Goal: Transaction & Acquisition: Purchase product/service

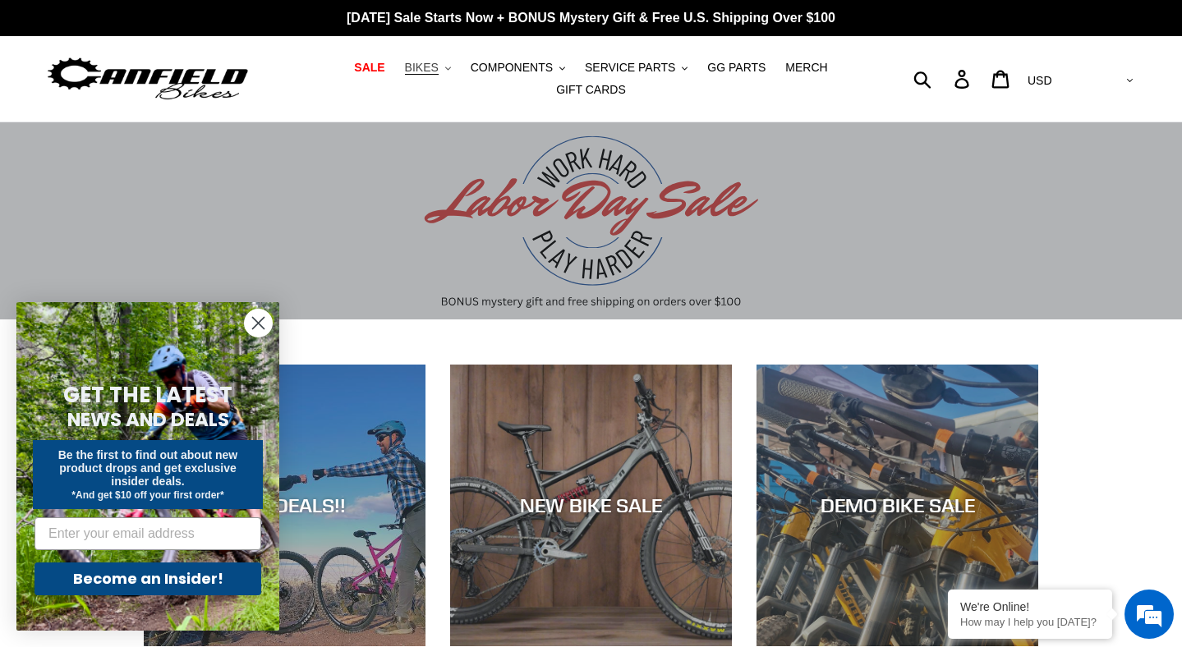
click at [425, 62] on span "BIKES" at bounding box center [422, 68] width 34 height 14
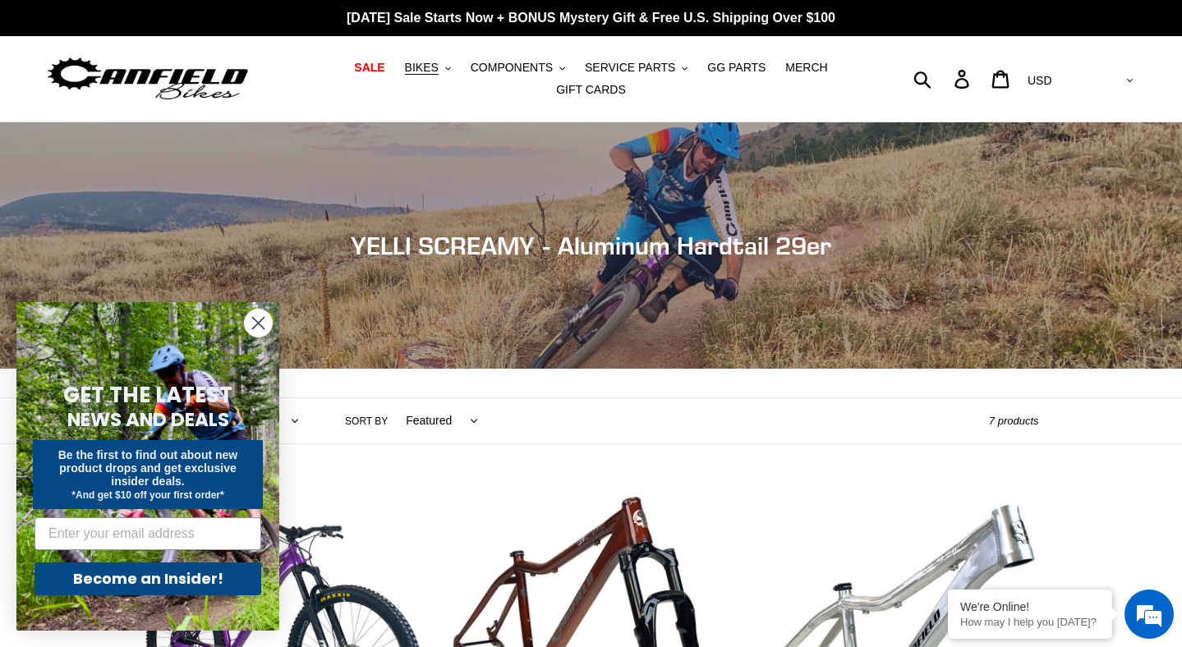
click at [255, 315] on circle "Close dialog" at bounding box center [258, 323] width 27 height 27
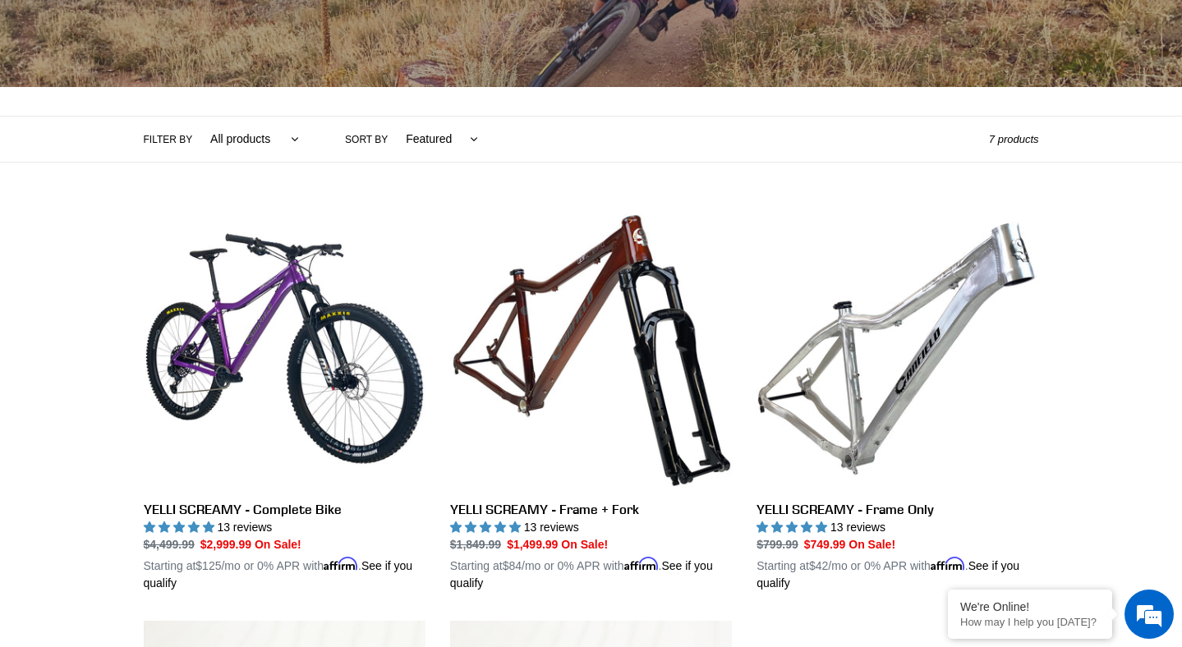
scroll to position [426, 0]
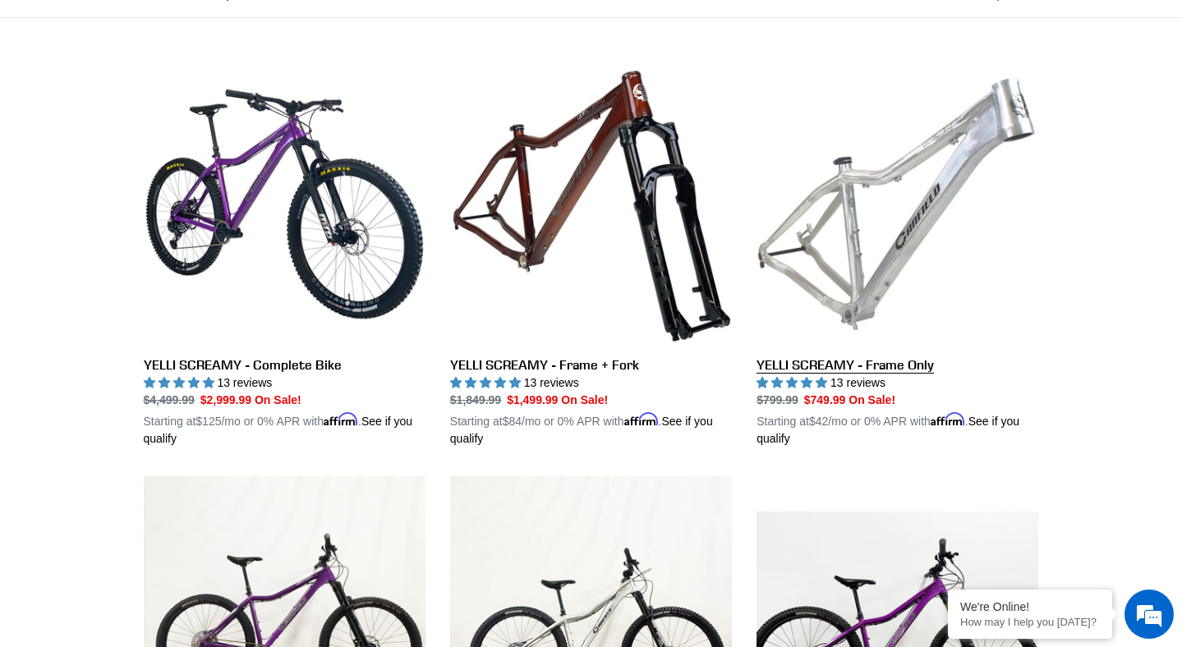
click at [877, 186] on link "YELLI SCREAMY - Frame Only" at bounding box center [897, 255] width 282 height 384
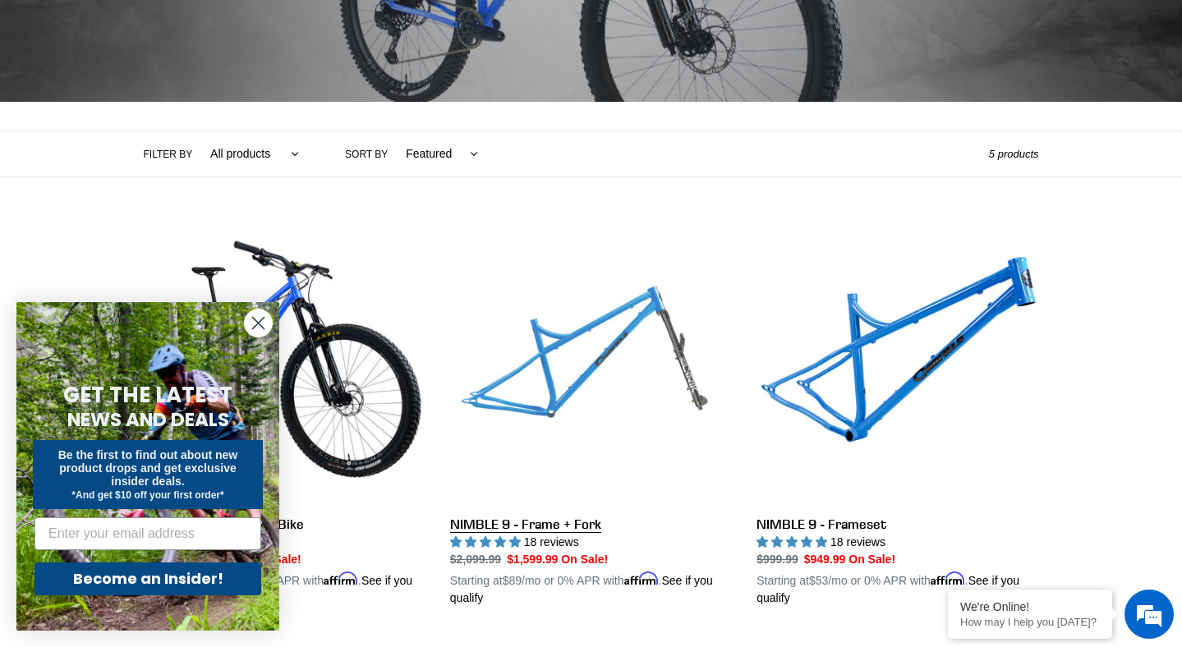
scroll to position [273, 0]
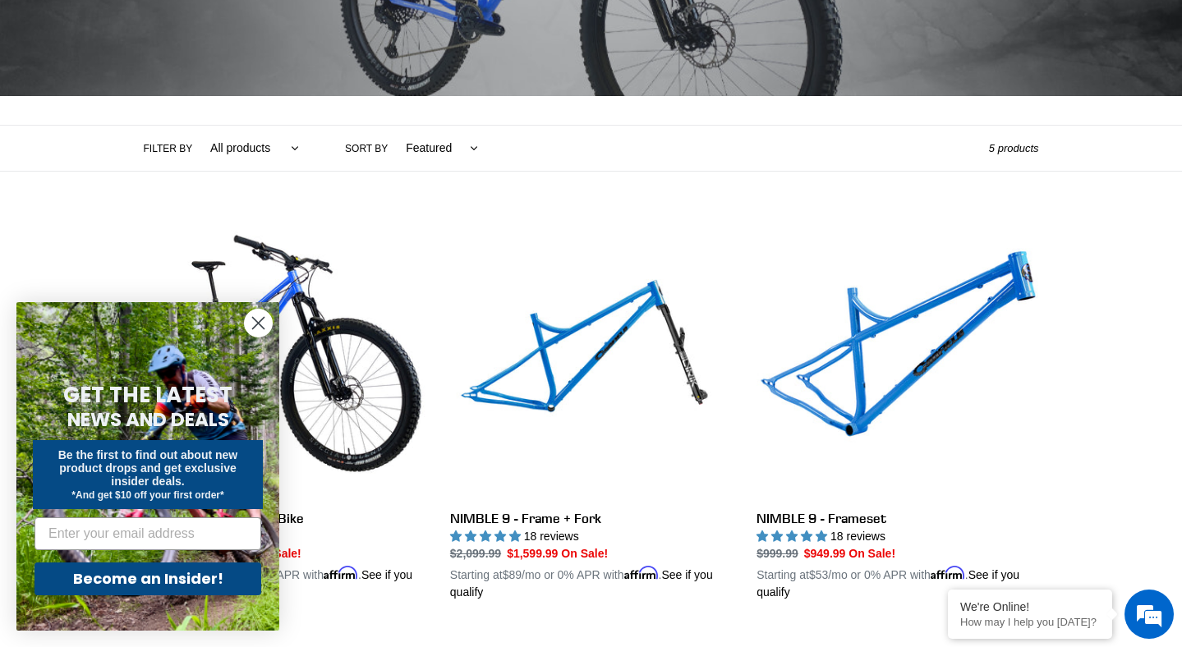
click at [258, 322] on icon "Close dialog" at bounding box center [258, 323] width 11 height 11
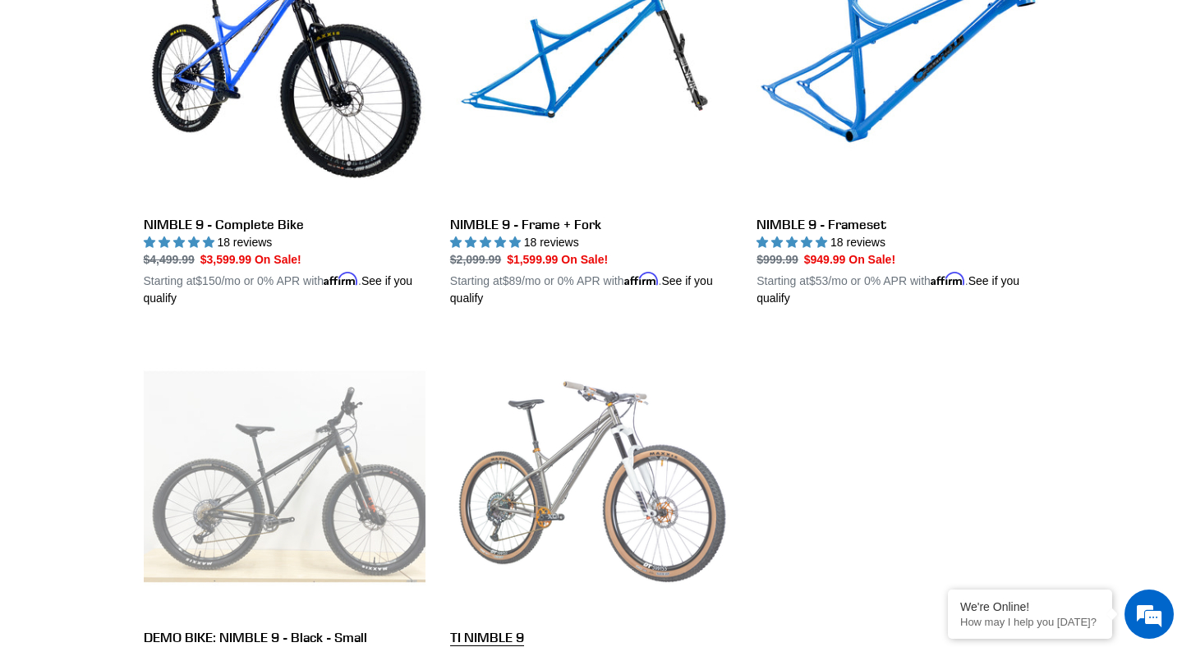
scroll to position [585, 0]
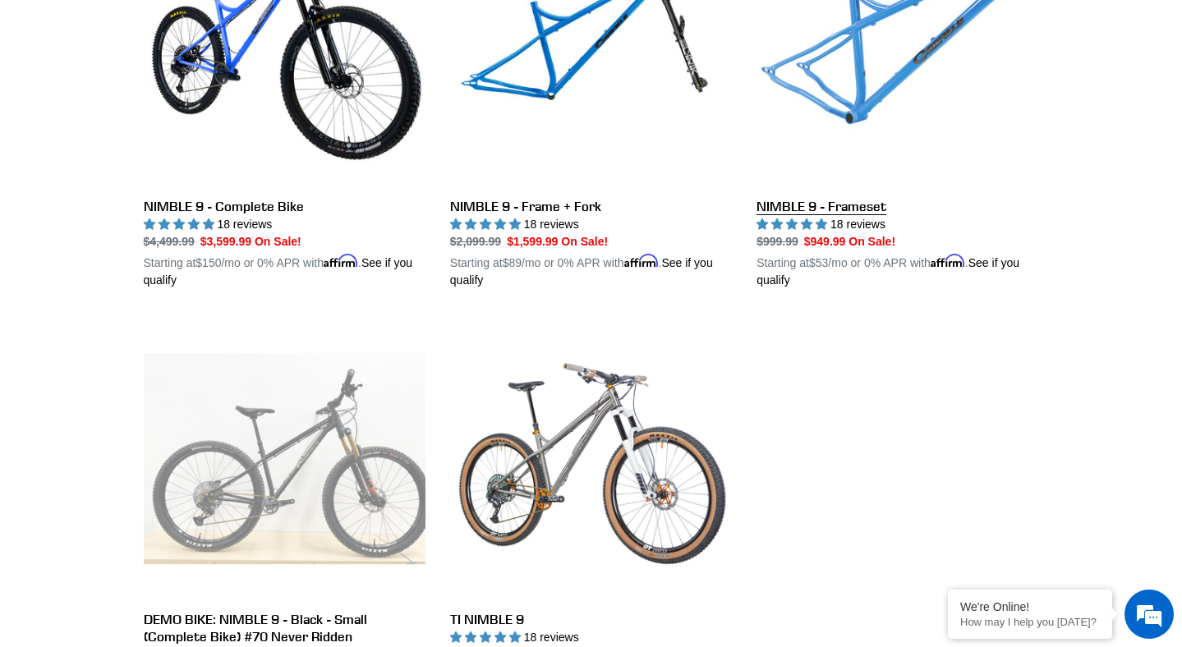
click at [791, 157] on link "NIMBLE 9 - Frameset" at bounding box center [897, 97] width 282 height 384
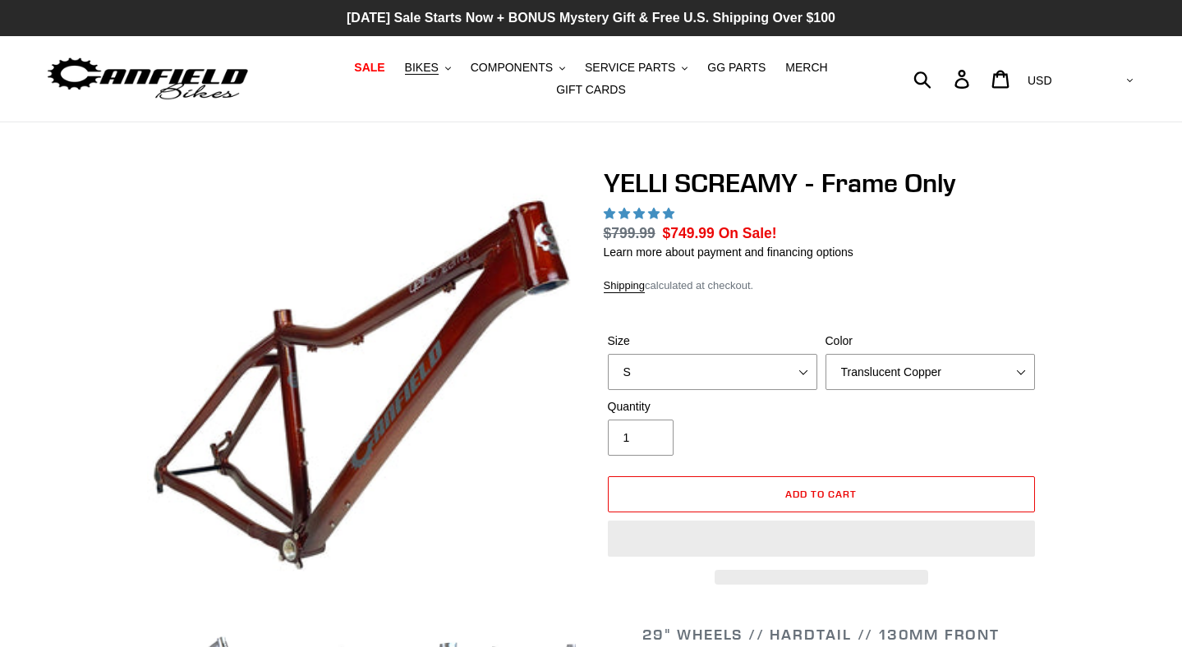
select select "highest-rating"
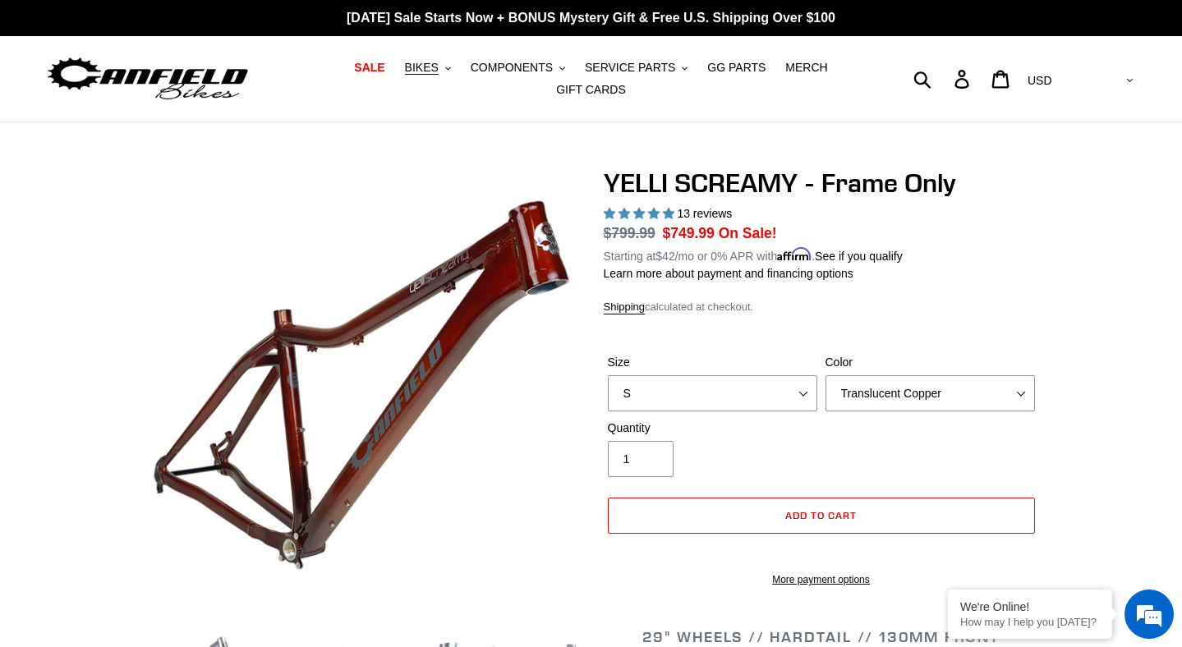
click at [806, 369] on label "Size" at bounding box center [712, 362] width 209 height 17
click at [806, 375] on select "S M L XL" at bounding box center [712, 393] width 209 height 36
click at [806, 378] on select "S M L XL" at bounding box center [712, 393] width 209 height 36
select select "M"
click at [608, 375] on select "S M L XL" at bounding box center [712, 393] width 209 height 36
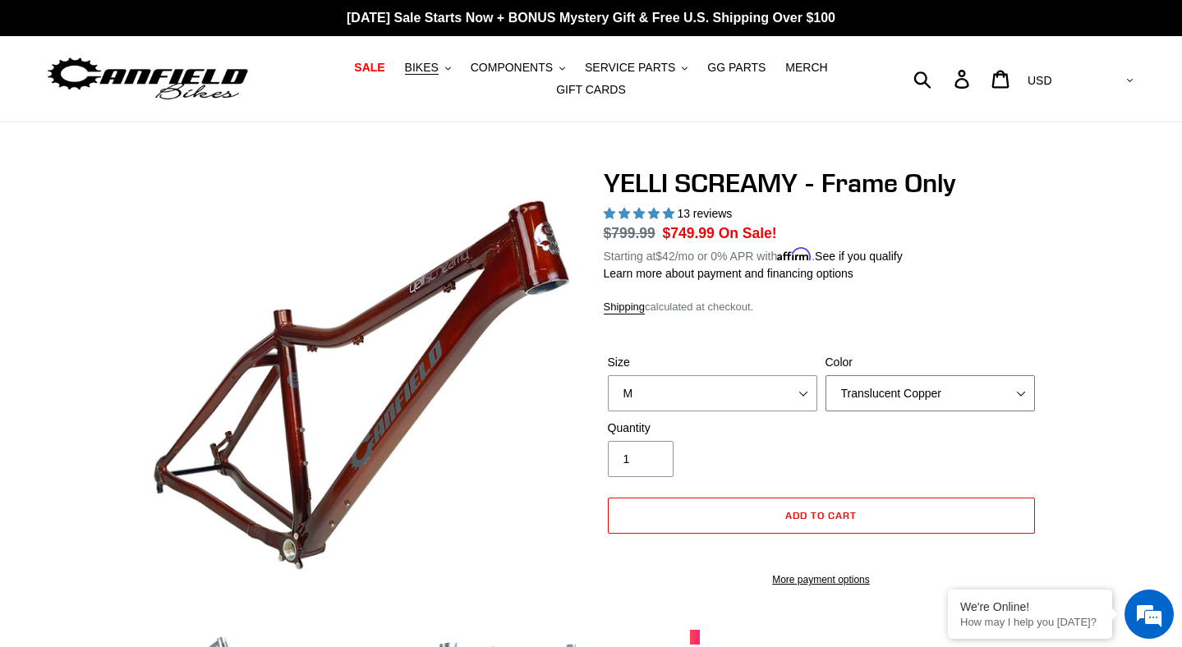
click at [912, 391] on select "Translucent Copper Purple Haze Raw" at bounding box center [929, 393] width 209 height 36
click at [825, 375] on select "Translucent Copper Purple Haze Raw" at bounding box center [929, 393] width 209 height 36
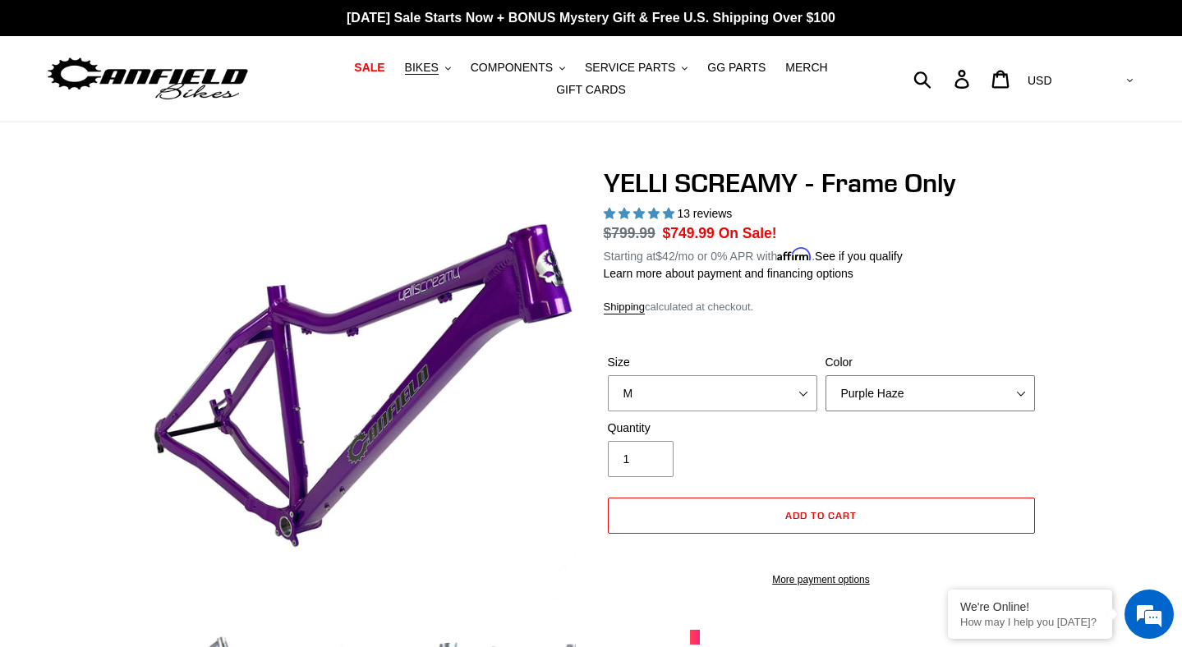
click at [890, 389] on select "Translucent Copper Purple Haze Raw" at bounding box center [929, 393] width 209 height 36
click at [825, 375] on select "Translucent Copper Purple Haze Raw" at bounding box center [929, 393] width 209 height 36
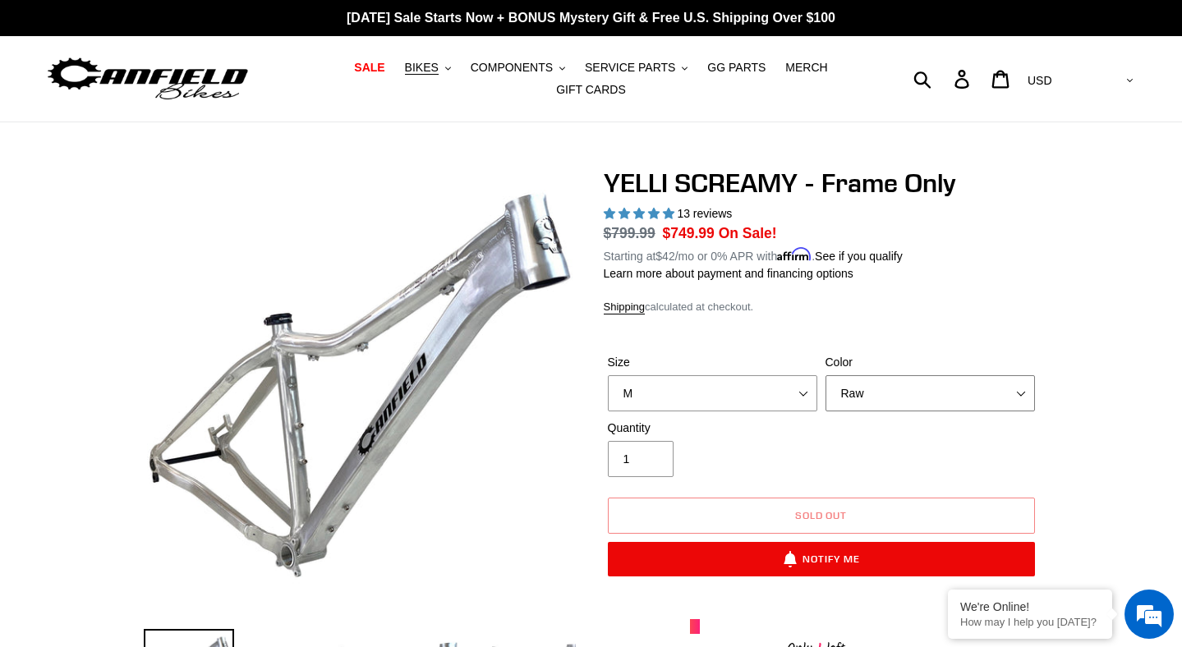
click at [872, 401] on select "Translucent Copper Purple Haze Raw" at bounding box center [929, 393] width 209 height 36
click at [857, 388] on select "Translucent Copper Purple Haze Raw" at bounding box center [929, 393] width 209 height 36
click at [825, 375] on select "Translucent Copper Purple Haze Raw" at bounding box center [929, 393] width 209 height 36
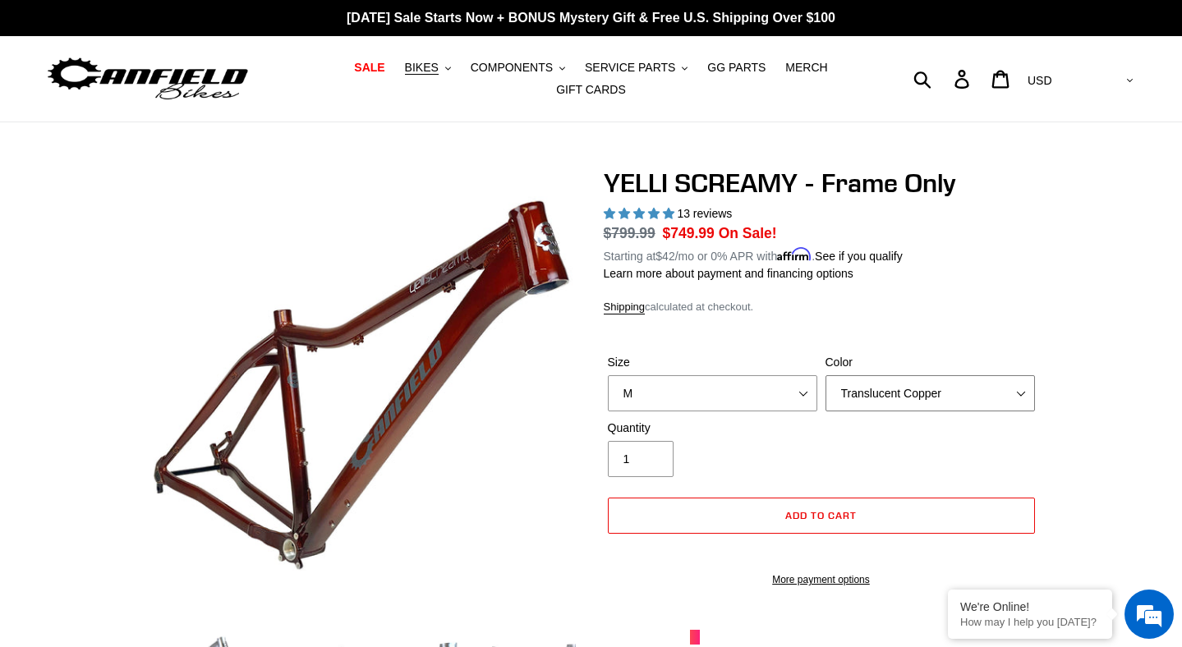
click at [929, 392] on select "Translucent Copper Purple Haze Raw" at bounding box center [929, 393] width 209 height 36
select select "Purple Haze"
click at [825, 375] on select "Translucent Copper Purple Haze Raw" at bounding box center [929, 393] width 209 height 36
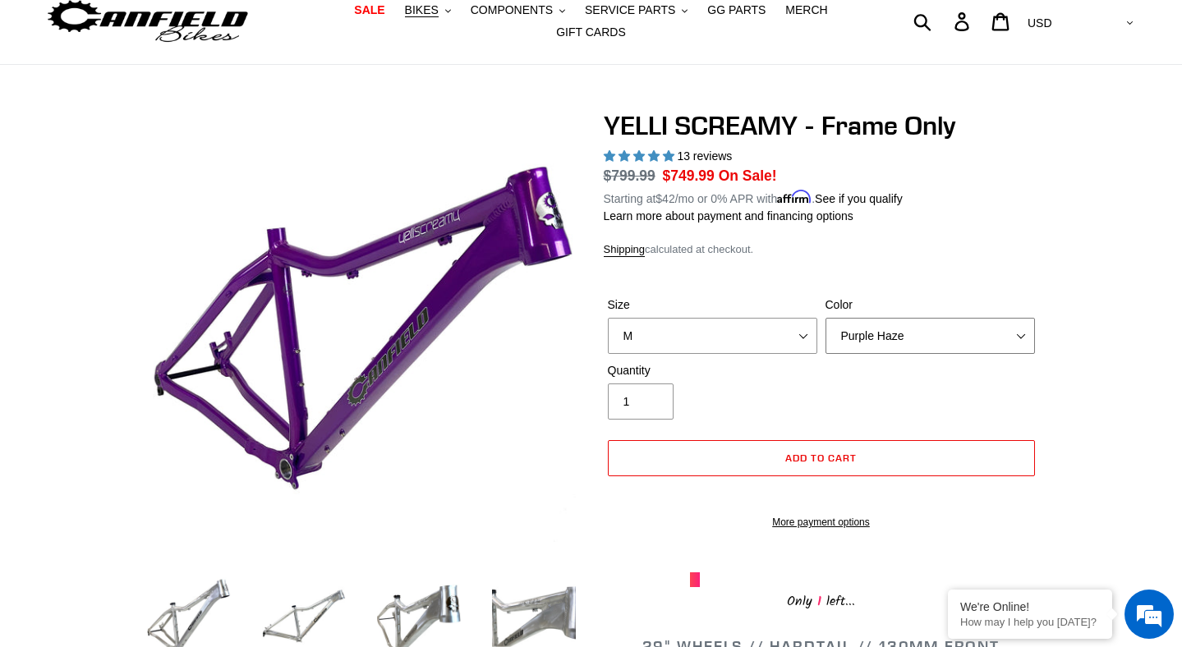
scroll to position [58, 0]
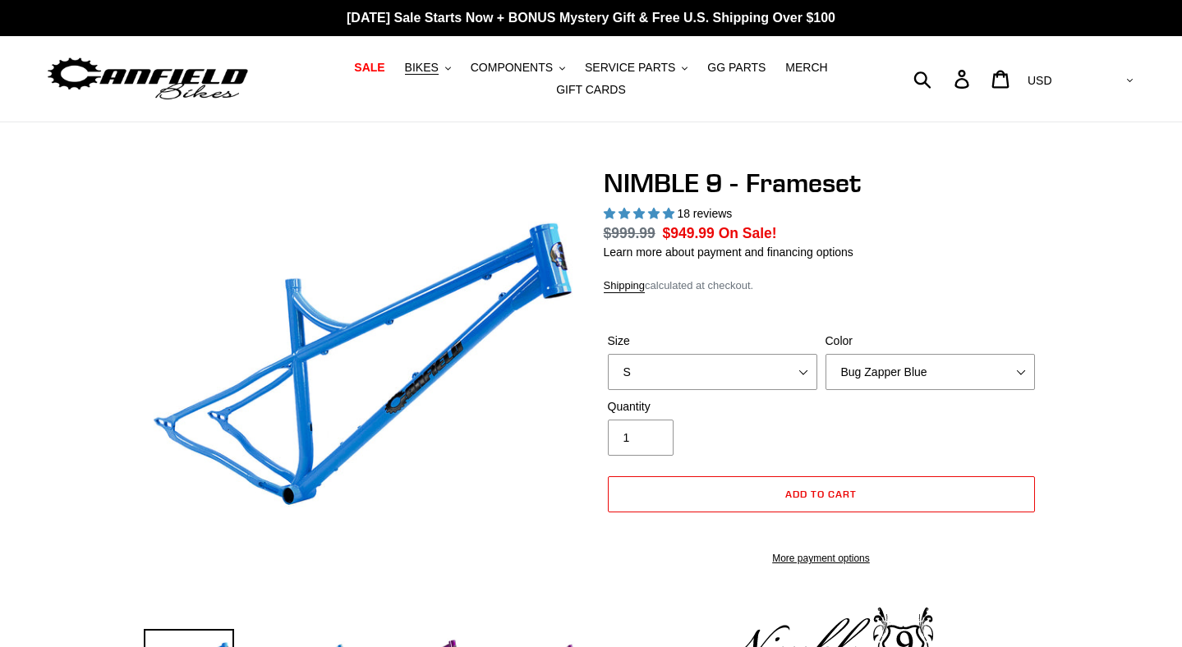
select select "highest-rating"
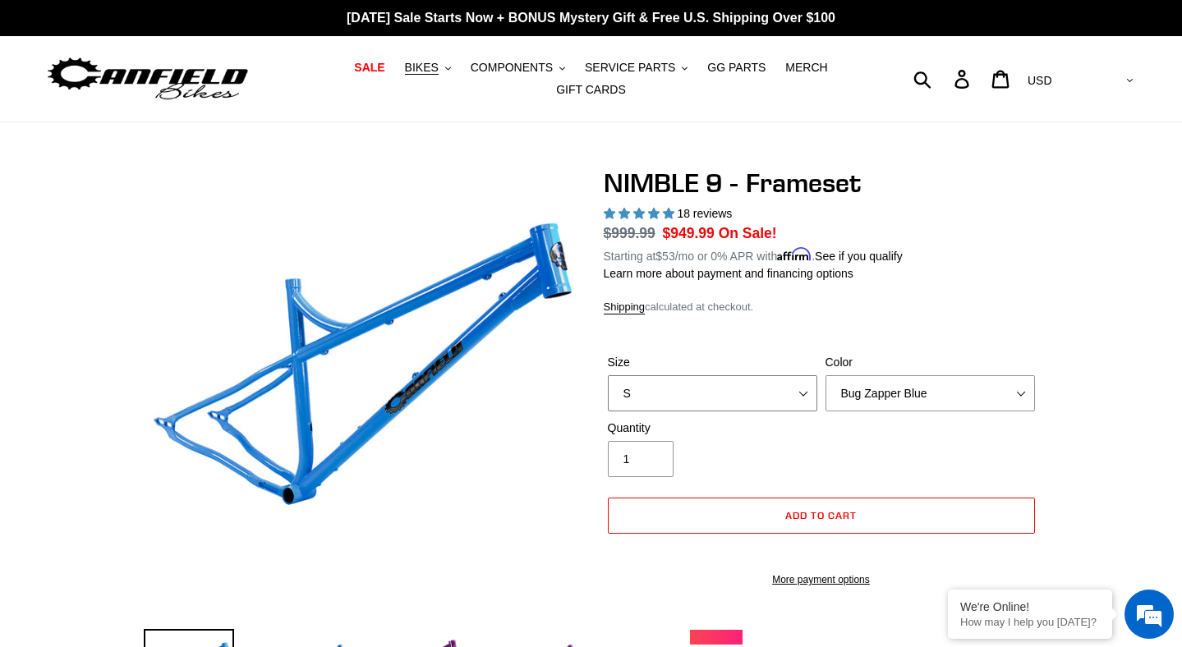
click at [807, 393] on select "S M L XL" at bounding box center [712, 393] width 209 height 36
select select "M"
click at [608, 375] on select "S M L XL" at bounding box center [712, 393] width 209 height 36
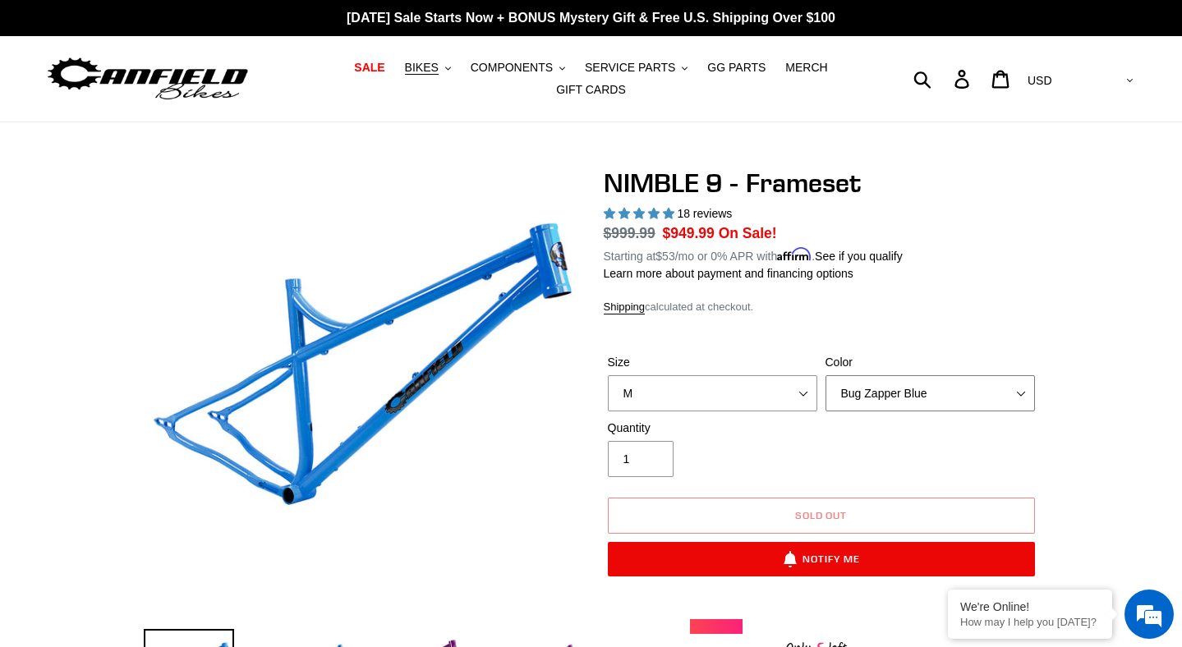
click at [854, 398] on select "Bug Zapper Blue Purple Haze -Sold Out Galaxy Black" at bounding box center [929, 393] width 209 height 36
select select "Galaxy Black"
click at [825, 375] on select "Bug Zapper Blue Purple Haze -Sold Out Galaxy Black" at bounding box center [929, 393] width 209 height 36
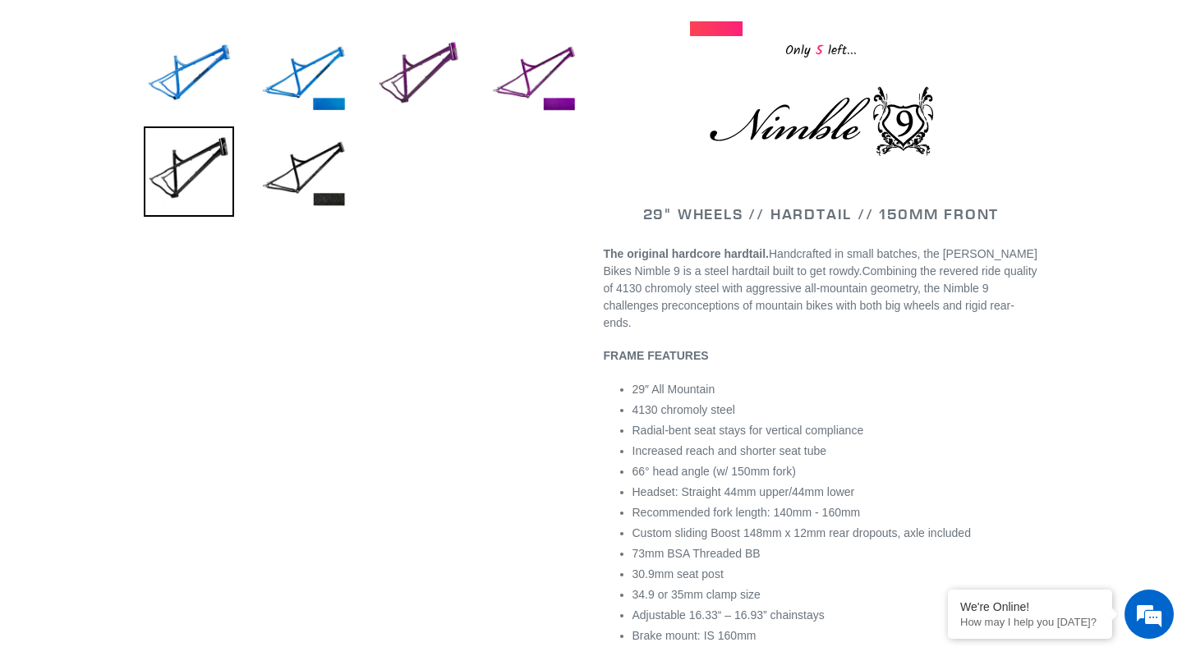
scroll to position [599, 0]
